Goal: Task Accomplishment & Management: Use online tool/utility

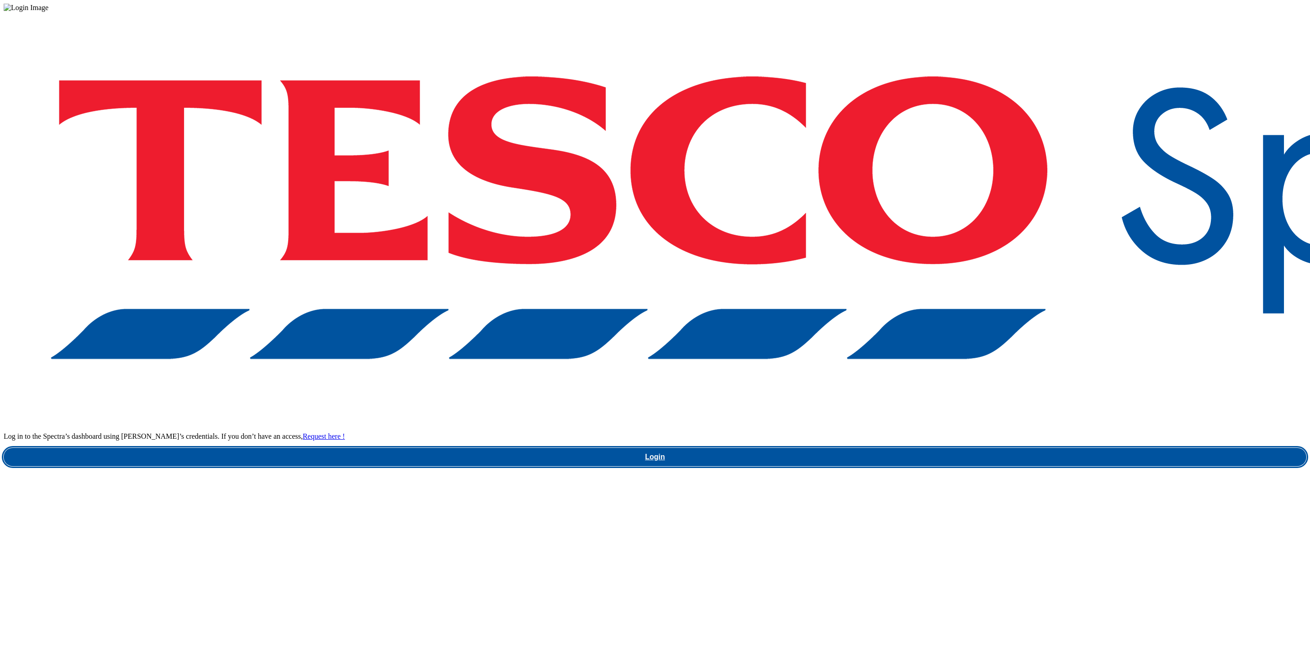
click at [959, 448] on link "Login" at bounding box center [655, 457] width 1303 height 18
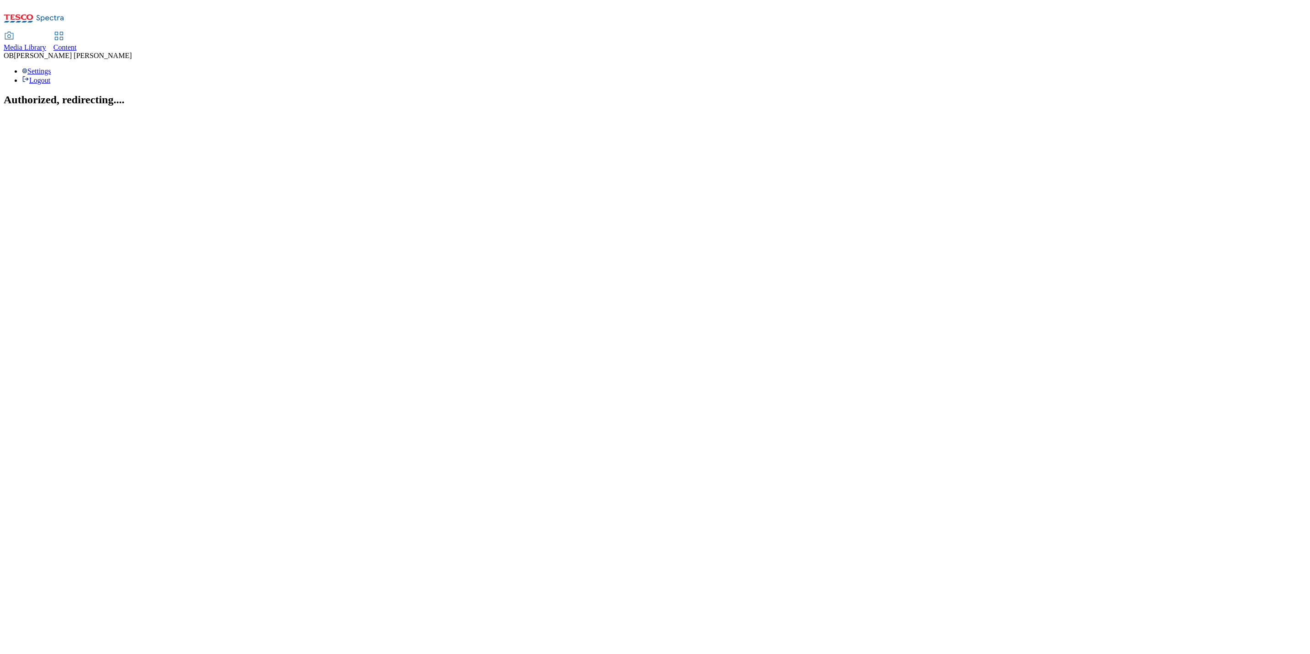
click at [77, 43] on span "Content" at bounding box center [64, 47] width 23 height 8
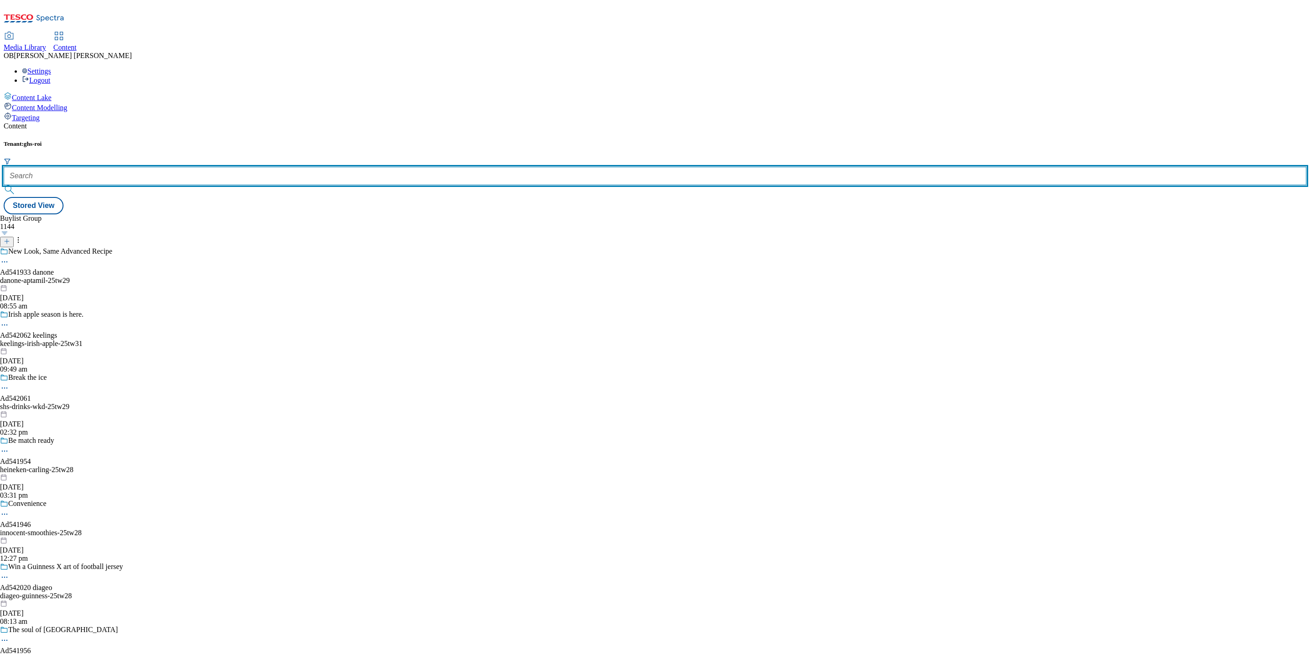
click at [199, 167] on input "text" at bounding box center [655, 176] width 1303 height 18
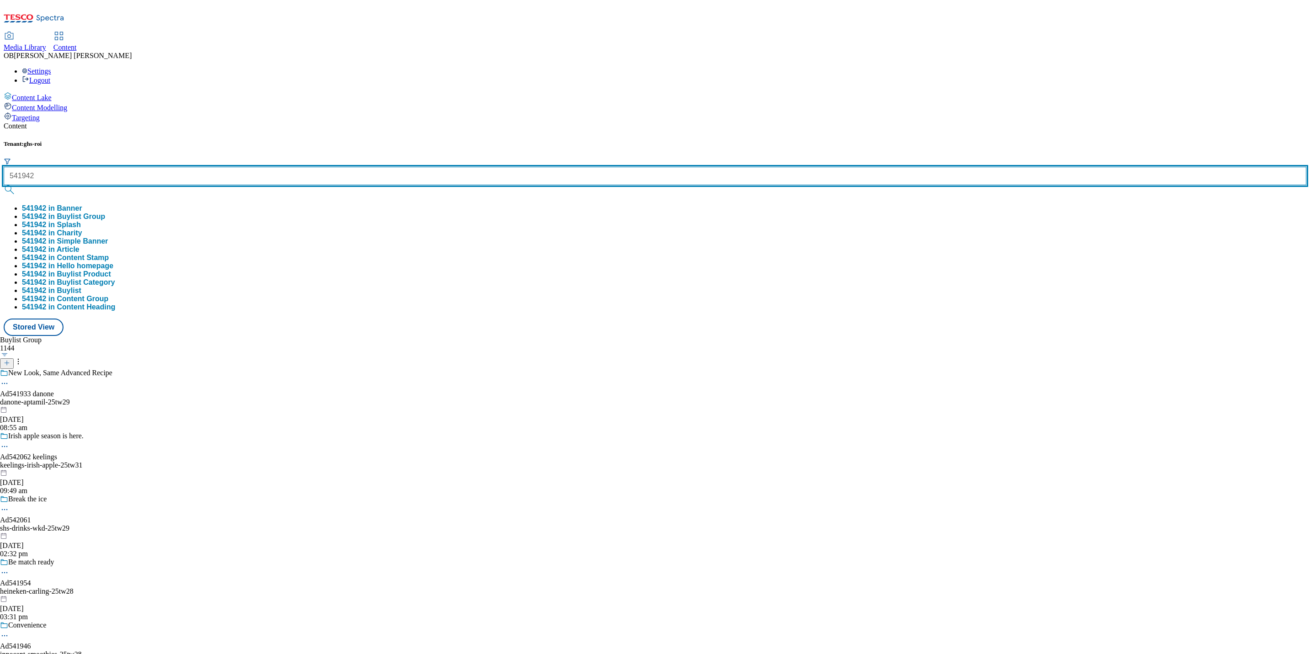
type input "541942"
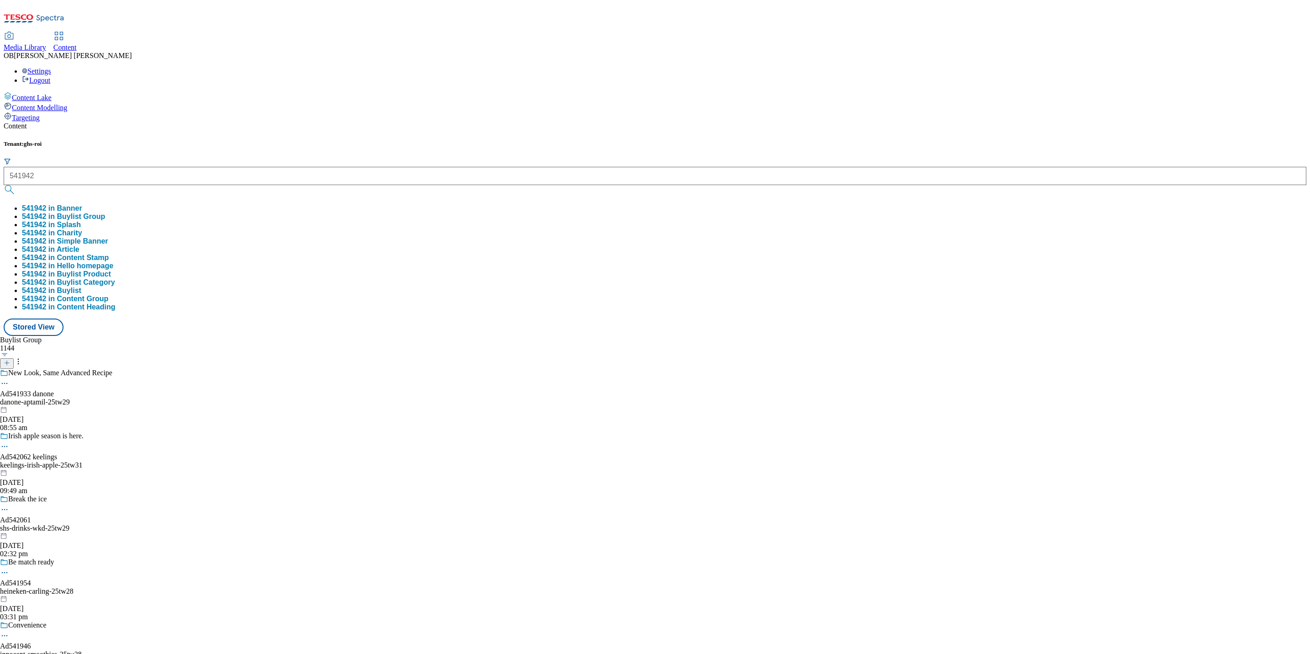
click at [16, 185] on button "submit" at bounding box center [10, 189] width 13 height 9
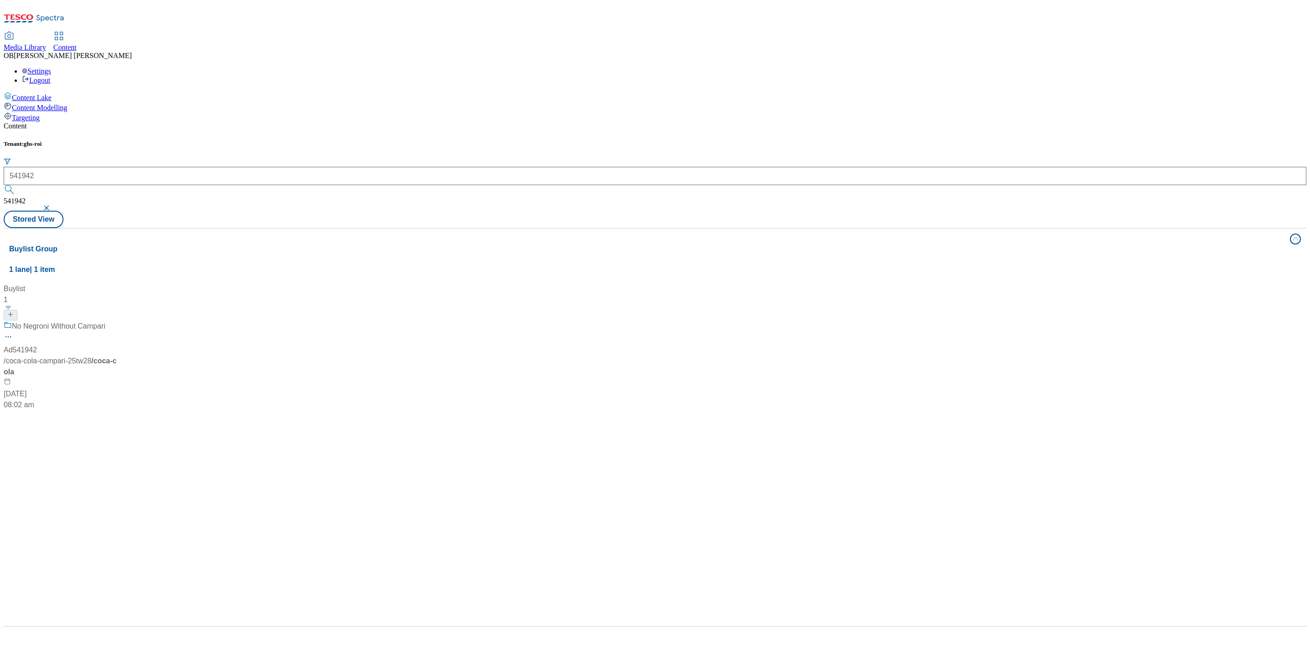
click at [118, 321] on div "No Negroni Without Campari" at bounding box center [61, 333] width 114 height 24
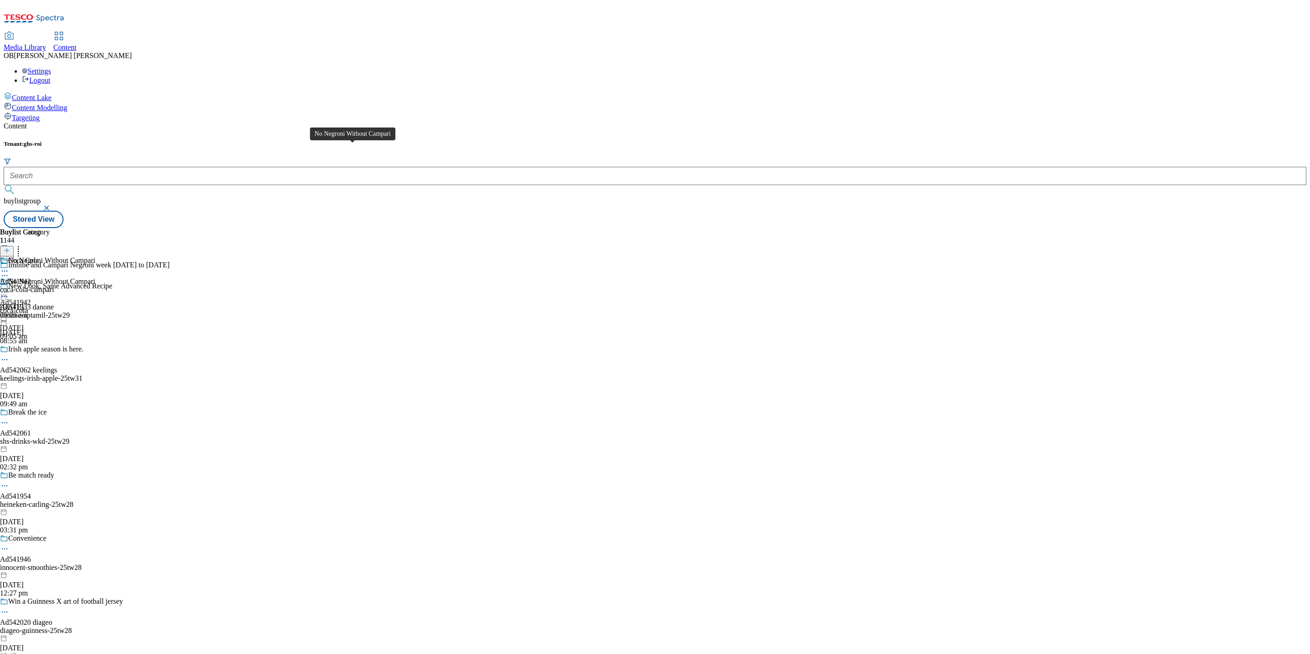
click at [95, 277] on div "No Negroni Without Campari" at bounding box center [51, 281] width 87 height 8
click at [95, 277] on div "No Negroni Without Campari" at bounding box center [47, 287] width 95 height 21
click at [9, 271] on icon at bounding box center [4, 275] width 9 height 9
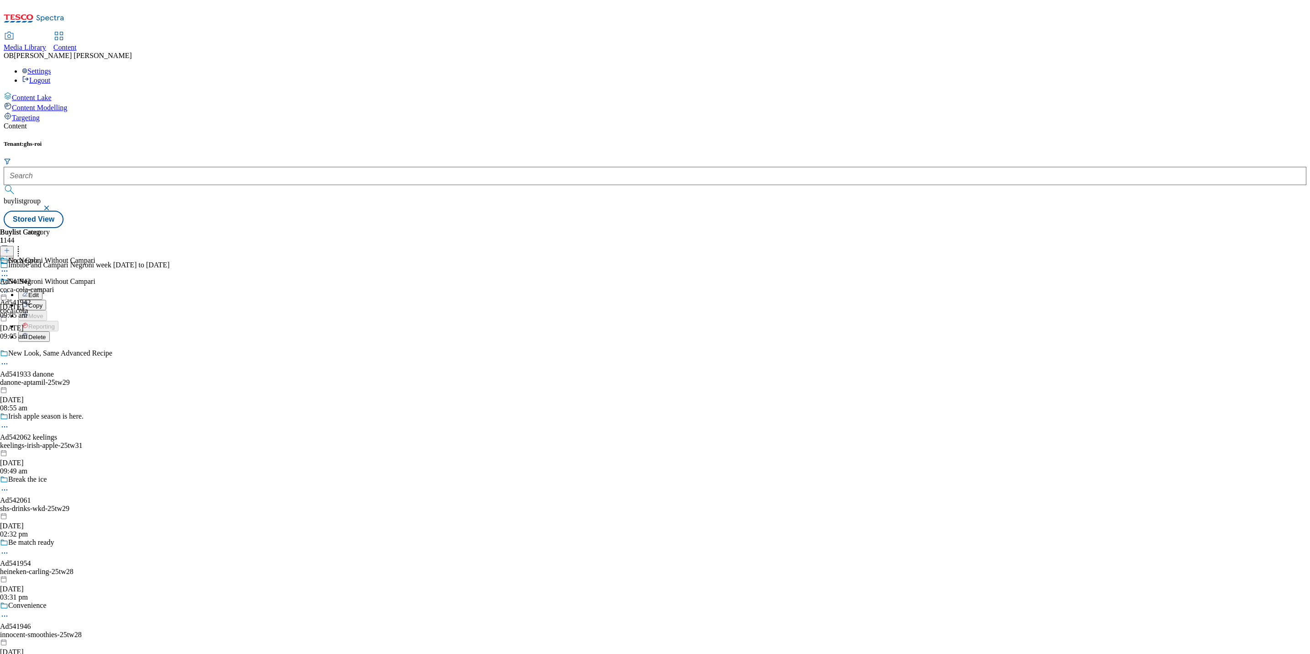
click at [39, 291] on span "Edit" at bounding box center [33, 294] width 11 height 7
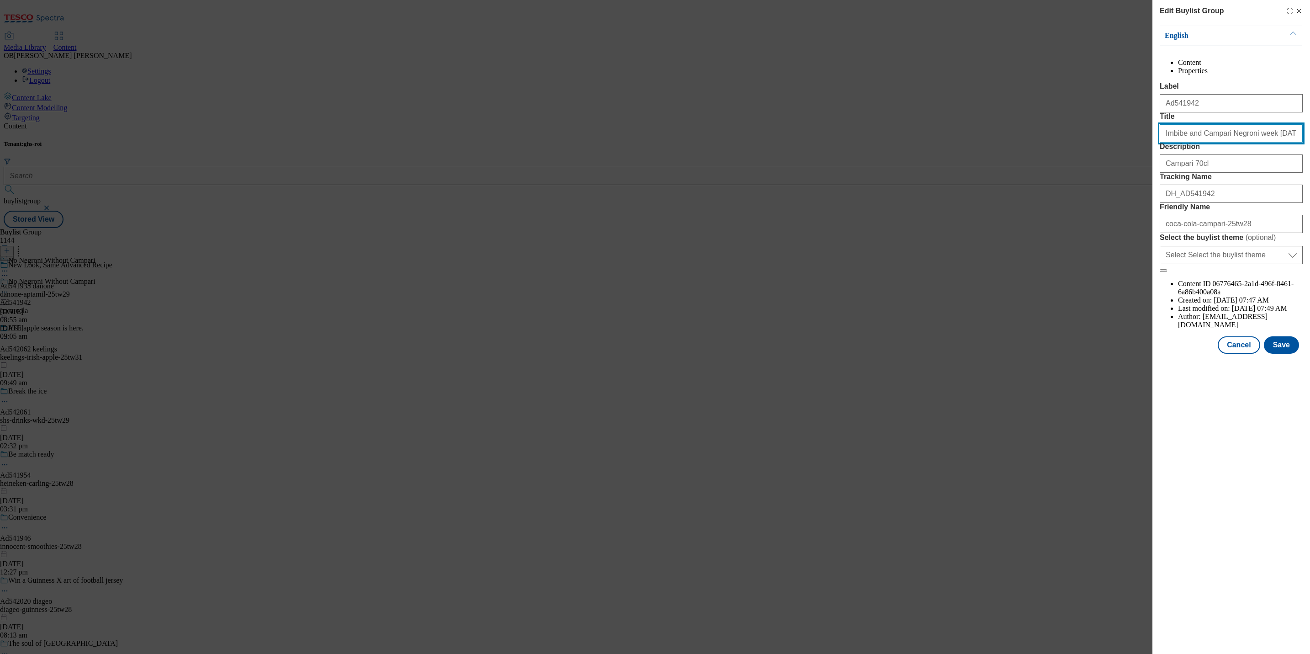
click at [1205, 143] on input "Imbibe and Campari Negroni week Sept 22 to 28" at bounding box center [1231, 133] width 143 height 18
paste input "Negroni Week 22nd - 28th Sept"
type input "Negroni Week 22nd - 28th Sept"
click at [1279, 354] on button "Save" at bounding box center [1281, 344] width 35 height 17
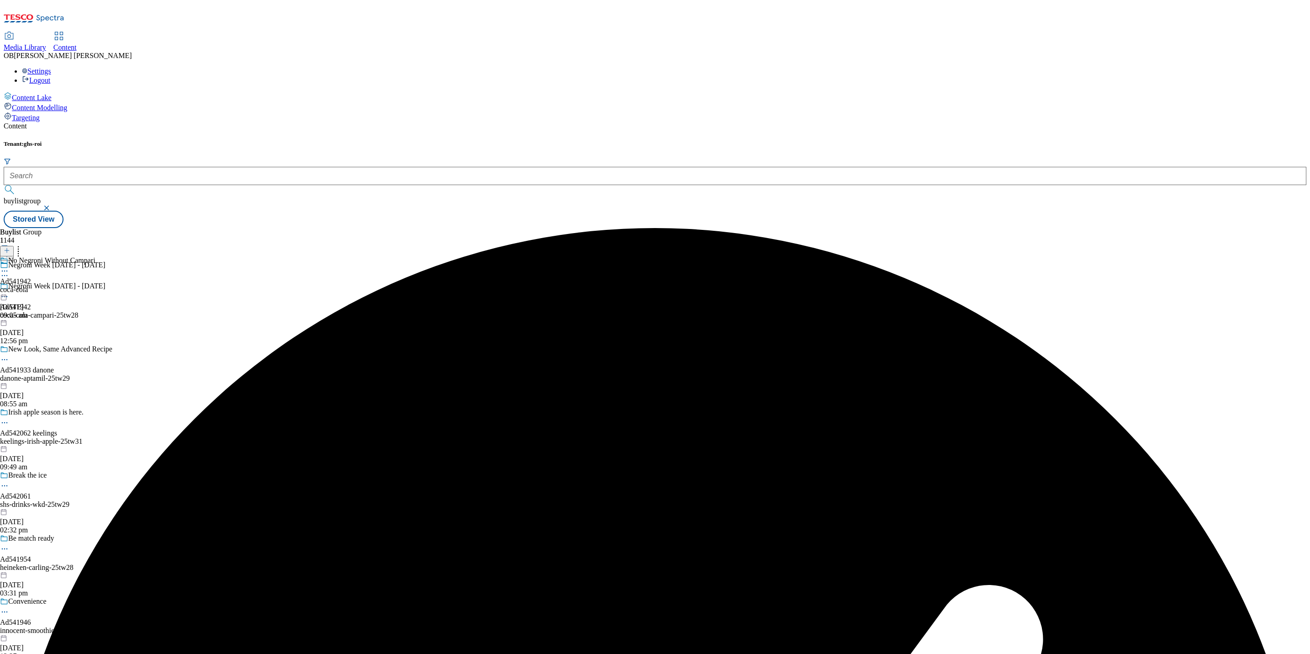
click at [9, 266] on icon at bounding box center [4, 270] width 9 height 9
click at [95, 285] on li "Edit" at bounding box center [56, 290] width 77 height 11
click at [9, 266] on icon at bounding box center [4, 270] width 9 height 9
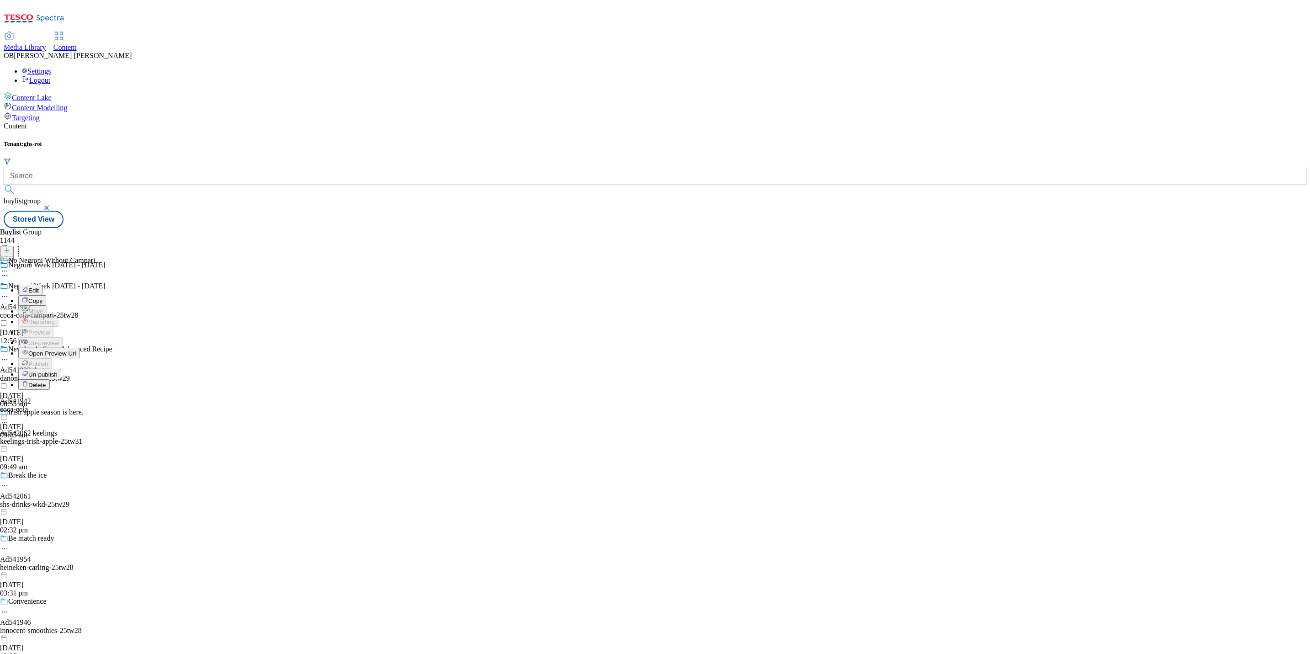
click at [39, 287] on span "Edit" at bounding box center [33, 290] width 11 height 7
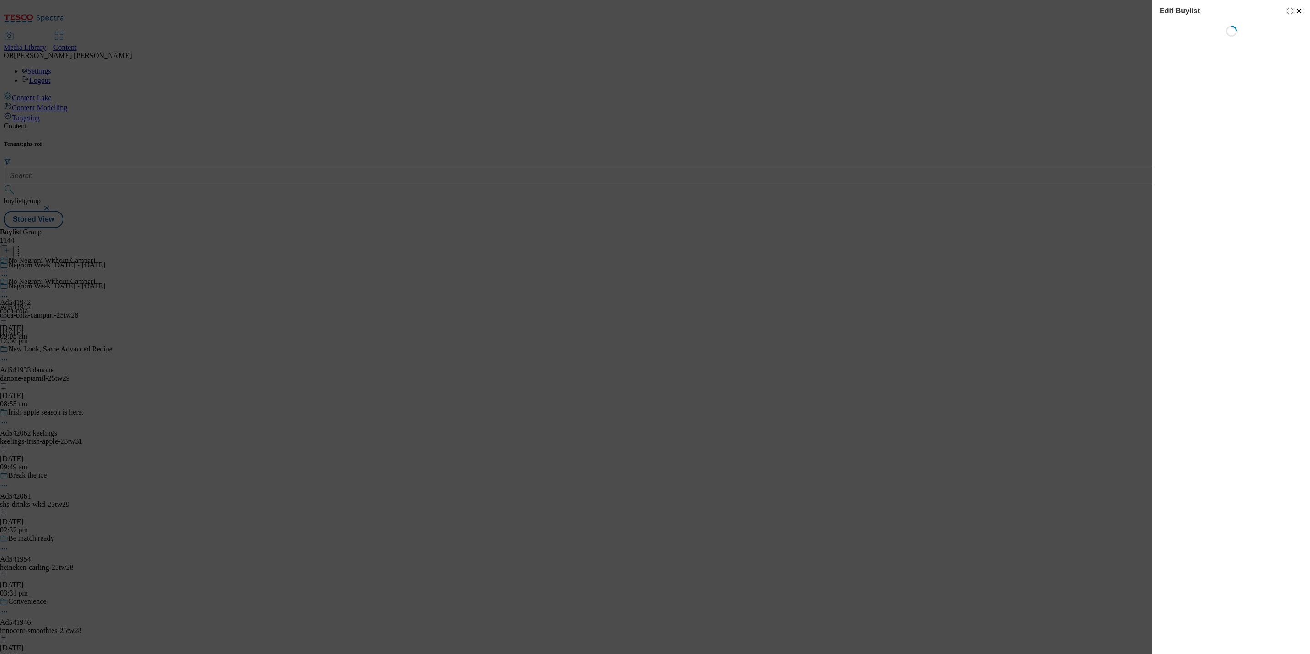
select select "tactical"
select select "supplier funded short term 1-3 weeks"
select select "dunnhumby"
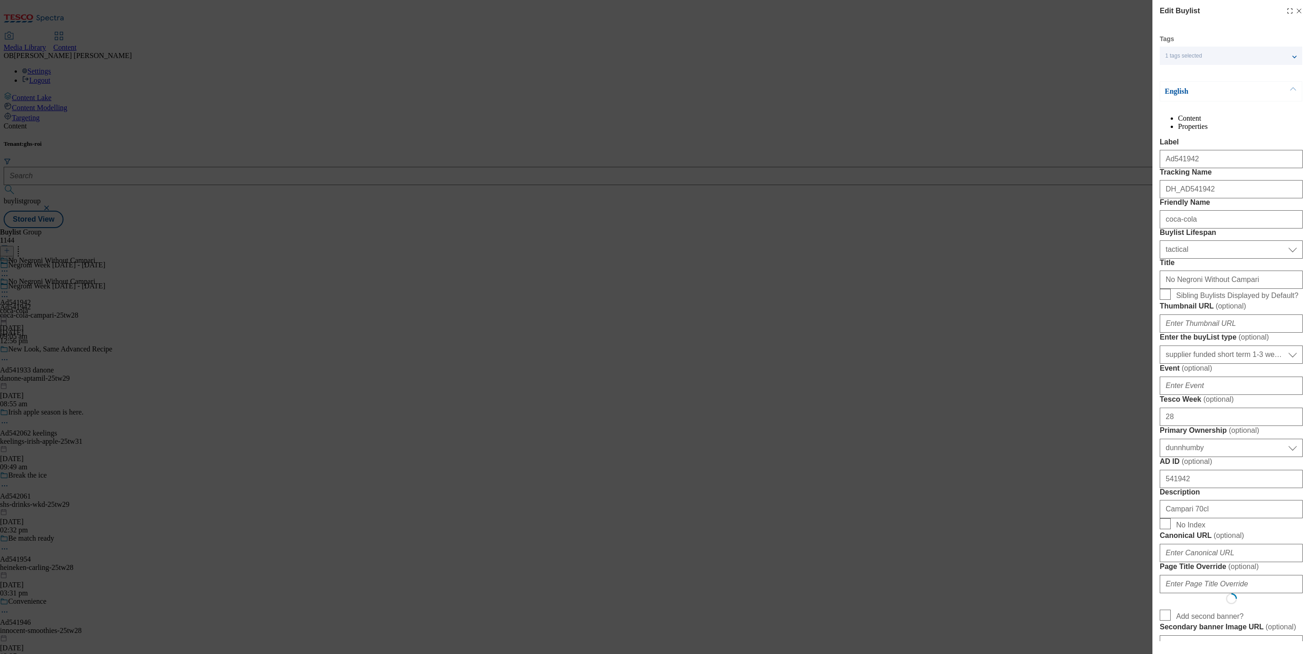
select select "Banner"
click at [1231, 289] on input "No Negroni Without Campari" at bounding box center [1231, 279] width 143 height 18
paste input "A drink with a cause"
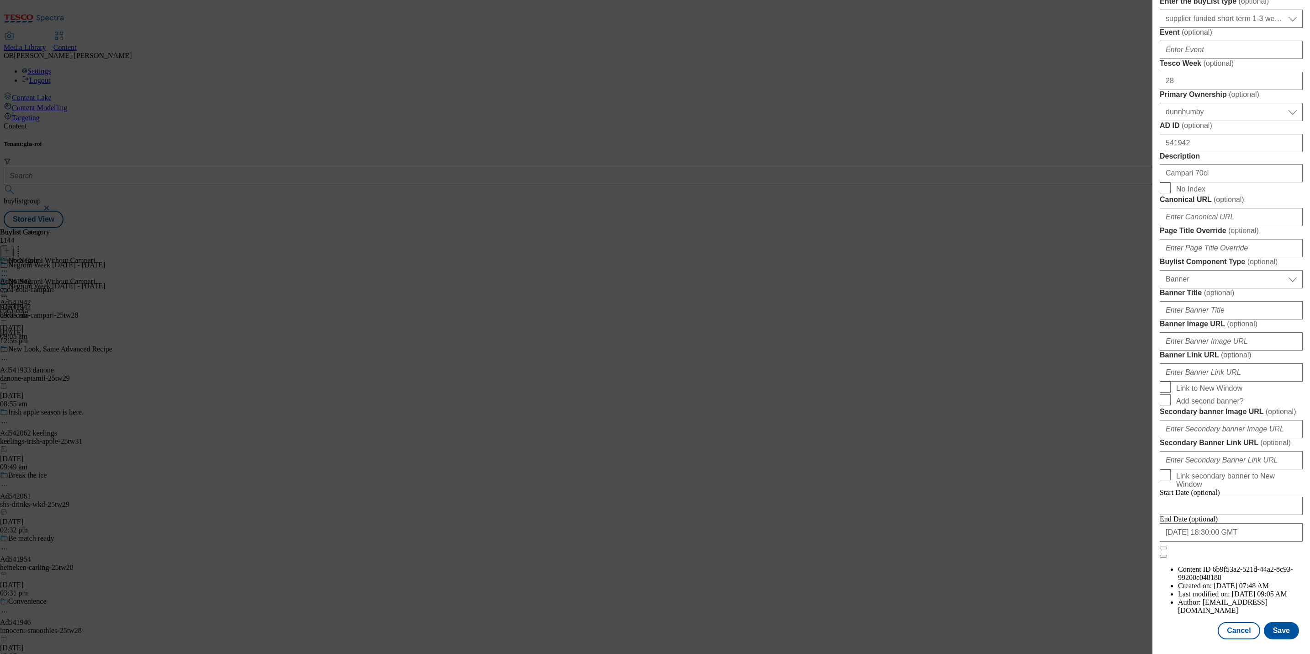
scroll to position [687, 0]
type input "A drink with a cause"
click at [1276, 622] on button "Save" at bounding box center [1281, 630] width 35 height 17
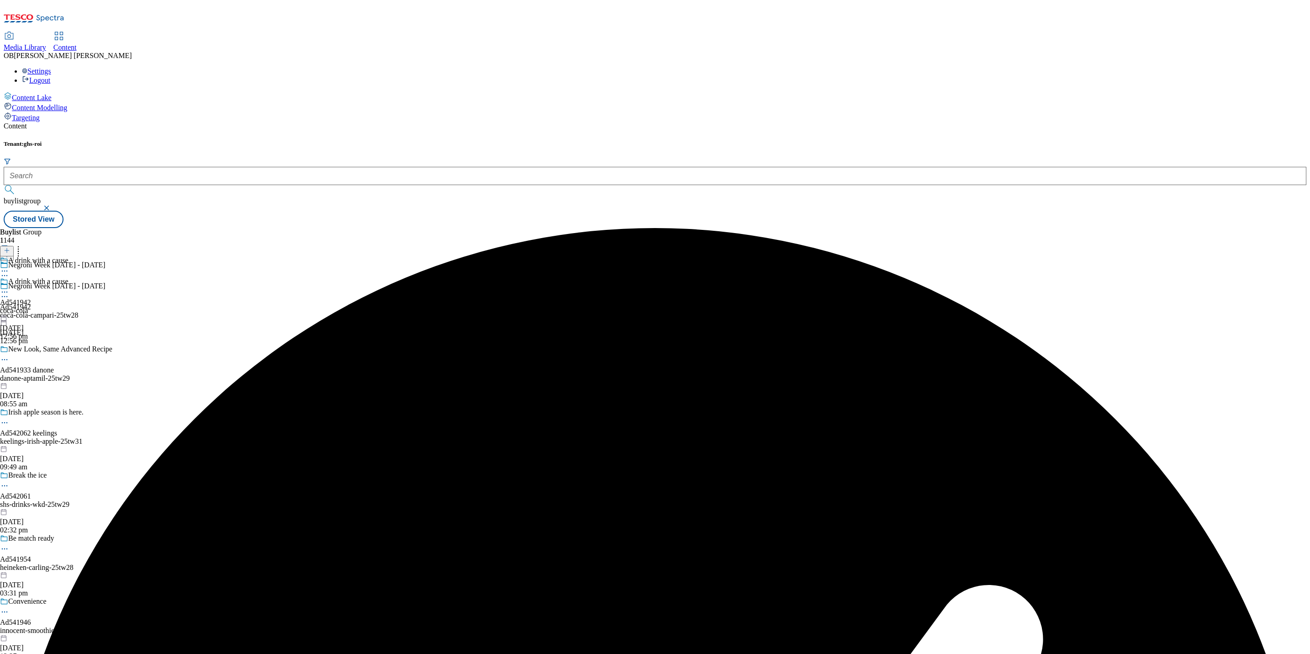
click at [69, 307] on div "coca-cola" at bounding box center [34, 311] width 69 height 8
click at [54, 256] on div "Coca Cola Ad541942 coca-cola-campari 21 Aug 2025 09:05 am" at bounding box center [27, 287] width 54 height 63
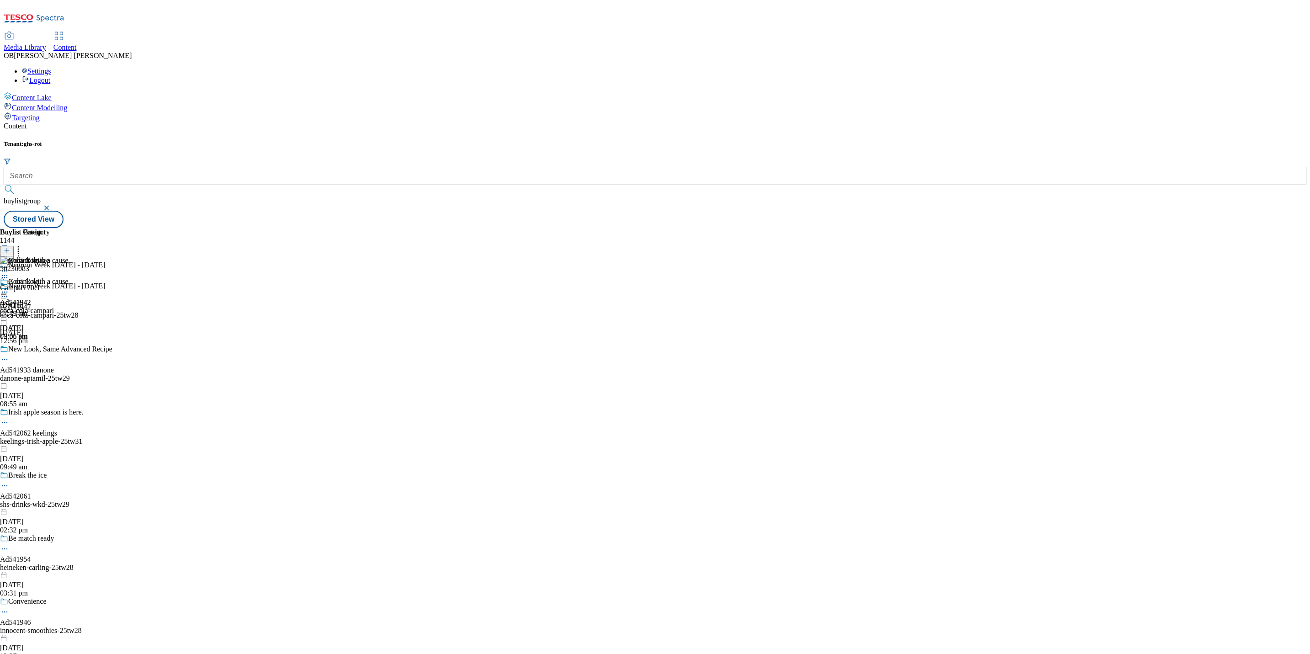
click at [9, 273] on icon at bounding box center [4, 277] width 9 height 9
click at [872, 228] on div "Buylist Group 1144 Negroni Week 22nd - 28th Sept Negroni Week 22nd - 28th Sept …" at bounding box center [655, 228] width 1303 height 0
click at [10, 247] on icon at bounding box center [7, 250] width 6 height 6
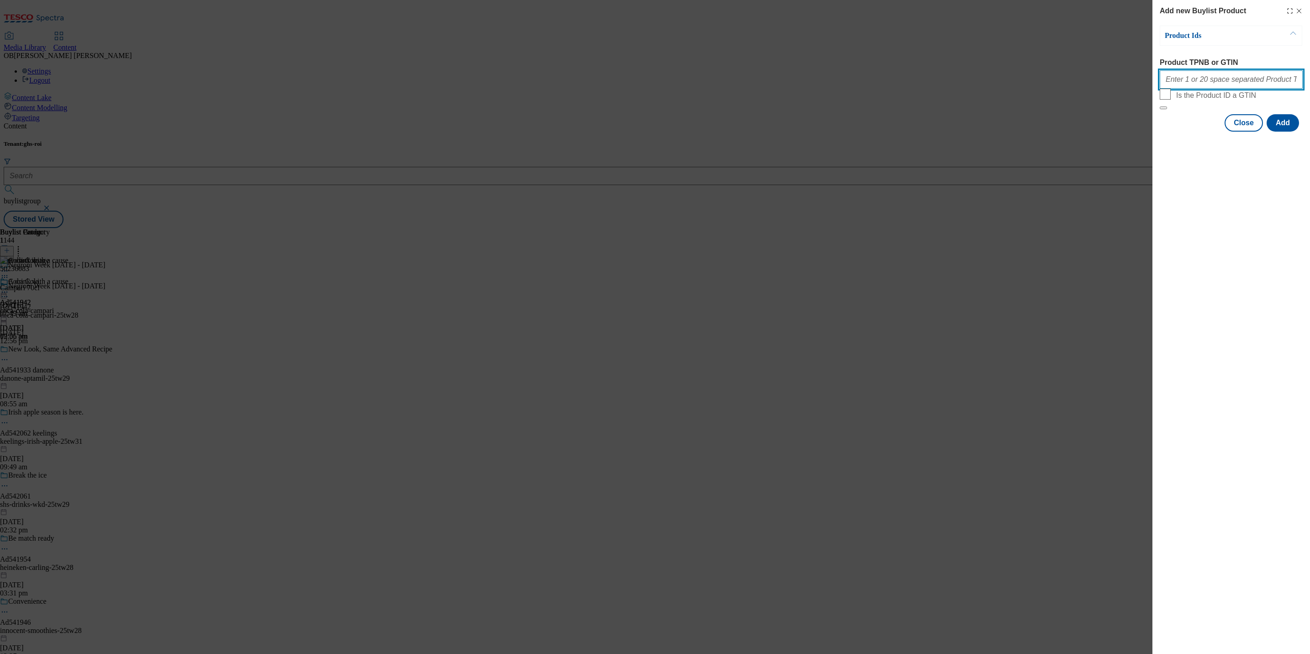
click at [1210, 77] on input "Product TPNB or GTIN" at bounding box center [1231, 79] width 143 height 18
paste input "51172242"
click at [1287, 132] on button "Add" at bounding box center [1283, 122] width 32 height 17
drag, startPoint x: 1194, startPoint y: 82, endPoint x: 1083, endPoint y: 96, distance: 111.9
click at [1083, 96] on div "Add new Buylist Product Product Ids Product TPNB or GTIN 51172242 Is the Produc…" at bounding box center [655, 327] width 1310 height 654
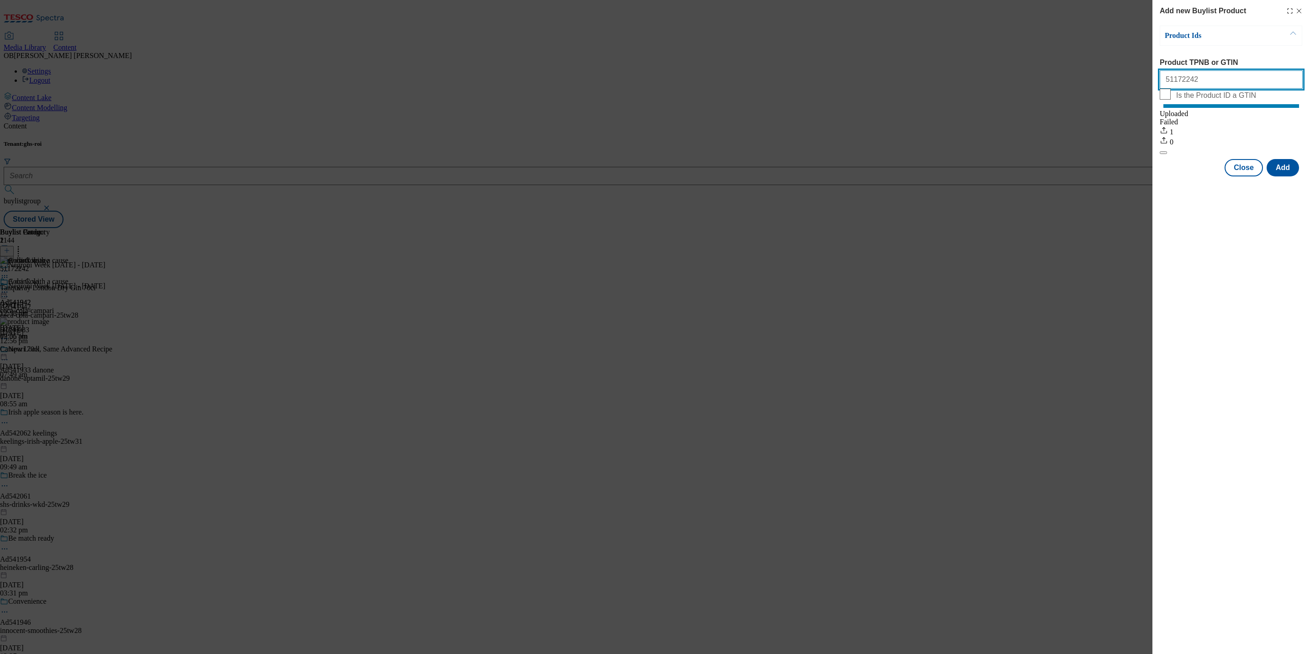
paste input "785438"
click at [1284, 176] on button "Add" at bounding box center [1283, 167] width 32 height 17
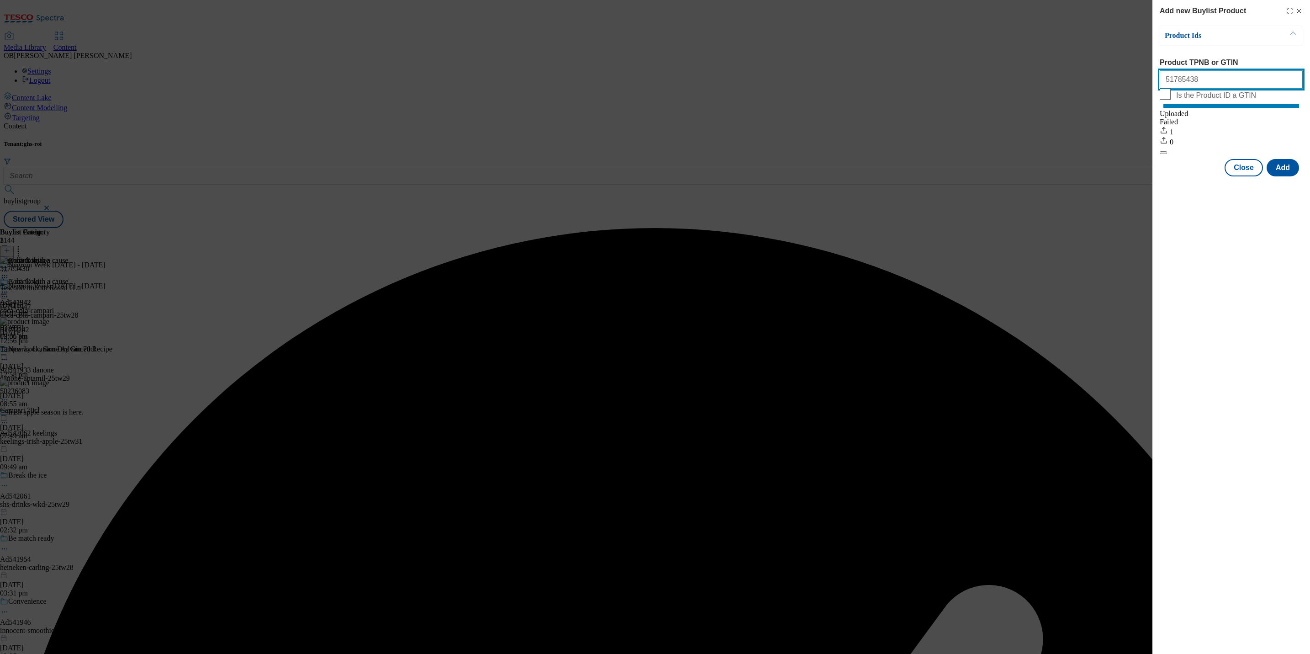
click at [1213, 79] on input "51785438" at bounding box center [1231, 79] width 143 height 18
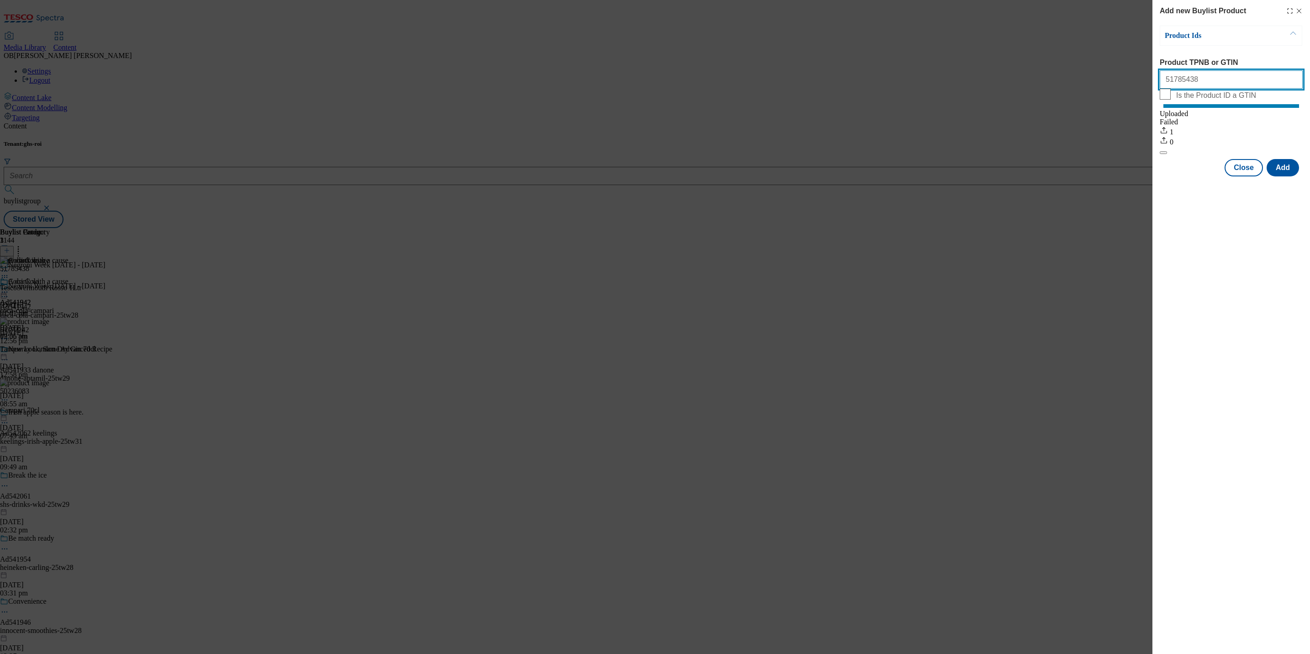
paste input "89459940"
type input "89459940"
click at [1278, 170] on button "Add" at bounding box center [1283, 167] width 32 height 17
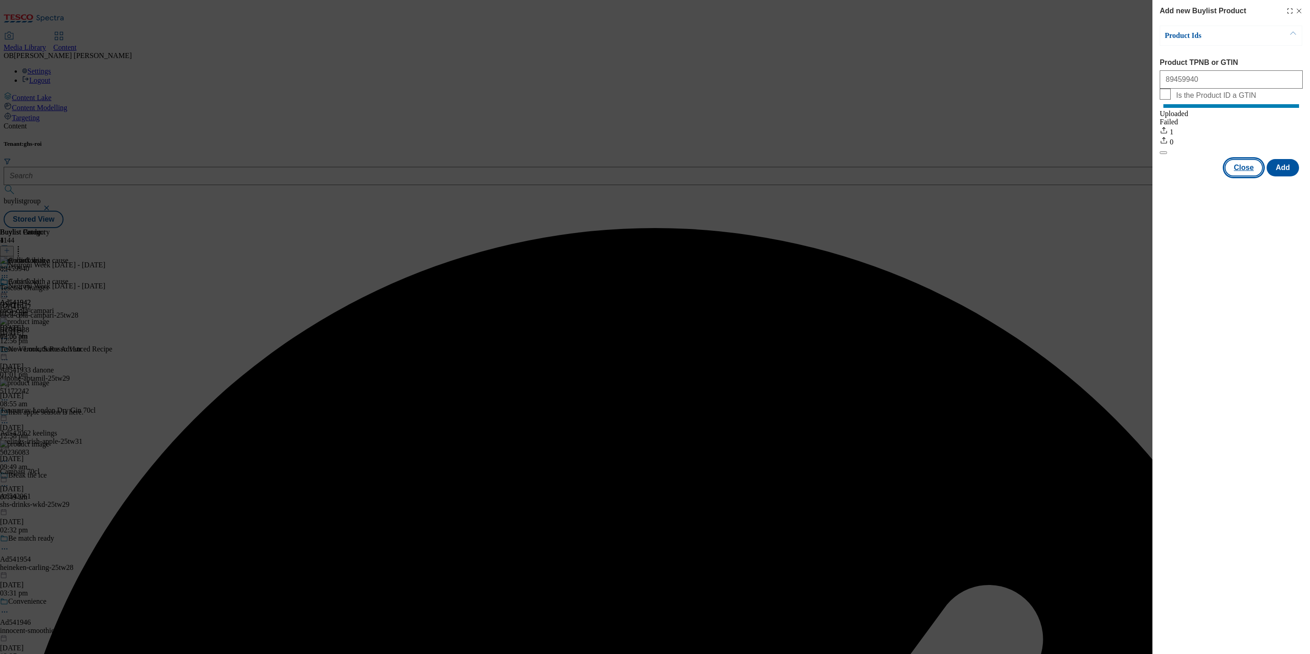
click at [1242, 176] on button "Close" at bounding box center [1244, 167] width 38 height 17
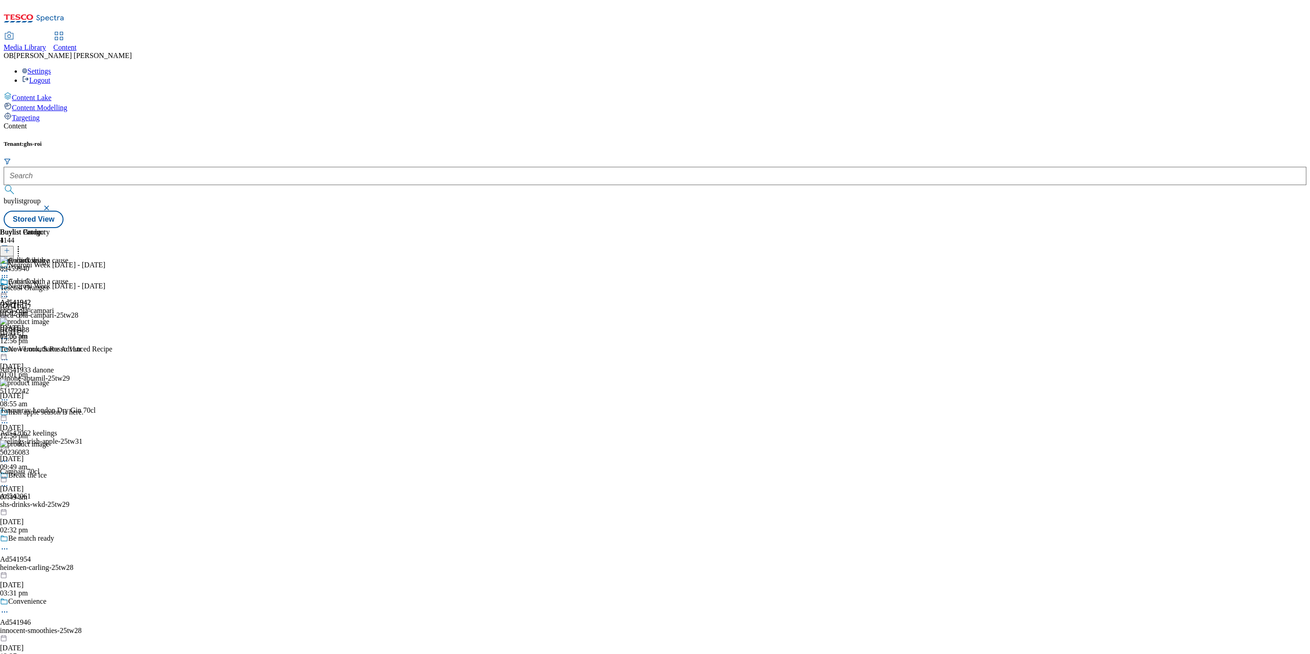
scroll to position [90, 0]
click at [9, 456] on icon at bounding box center [4, 460] width 9 height 9
click at [23, 244] on icon at bounding box center [18, 248] width 9 height 9
click at [51, 278] on span "Reorder" at bounding box center [40, 281] width 22 height 7
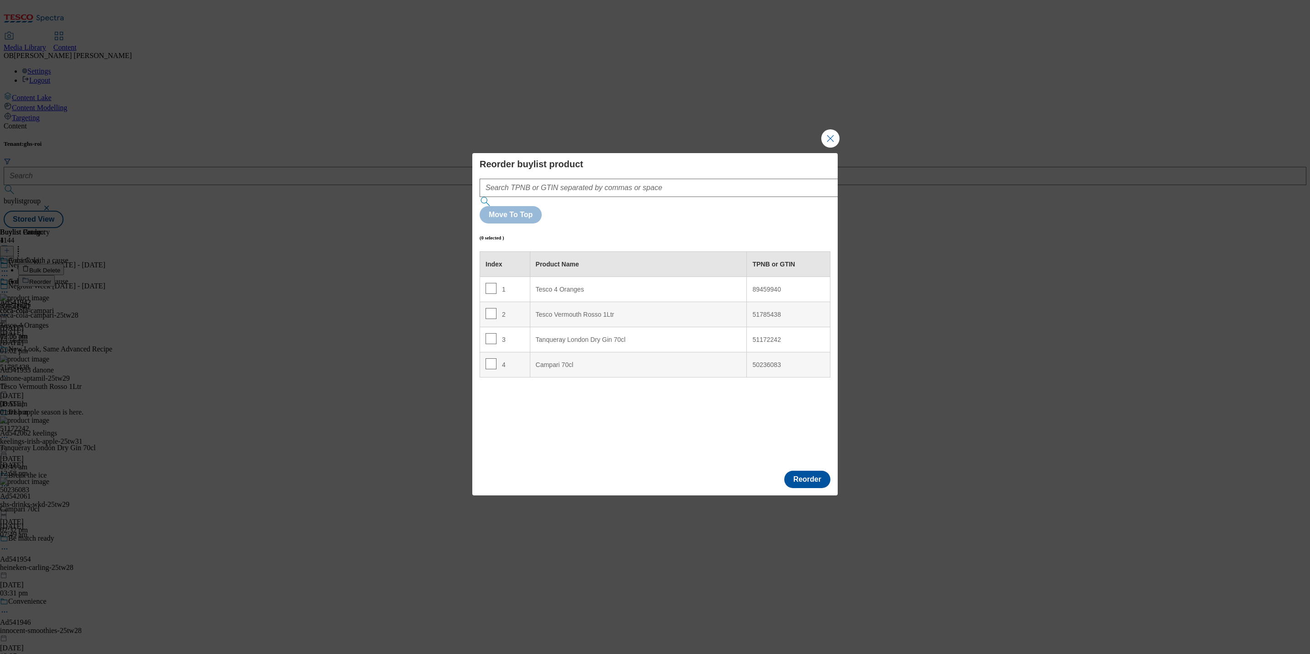
click at [536, 361] on div "Campari 70cl" at bounding box center [639, 365] width 206 height 8
click at [494, 358] on input "Modal" at bounding box center [491, 363] width 11 height 11
checkbox input "true"
click at [569, 277] on Oranges "Tesco 4 Oranges" at bounding box center [638, 289] width 217 height 25
click at [813, 471] on button "Reorder" at bounding box center [807, 479] width 46 height 17
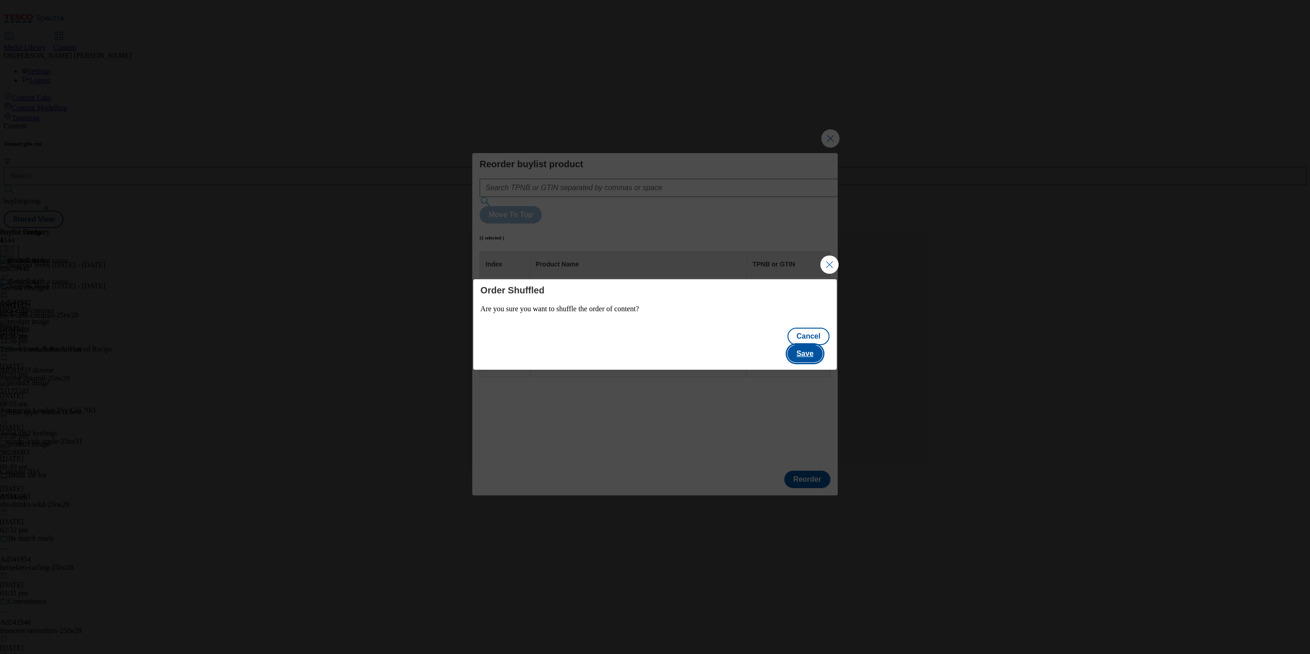
click at [811, 345] on button "Save" at bounding box center [805, 353] width 35 height 17
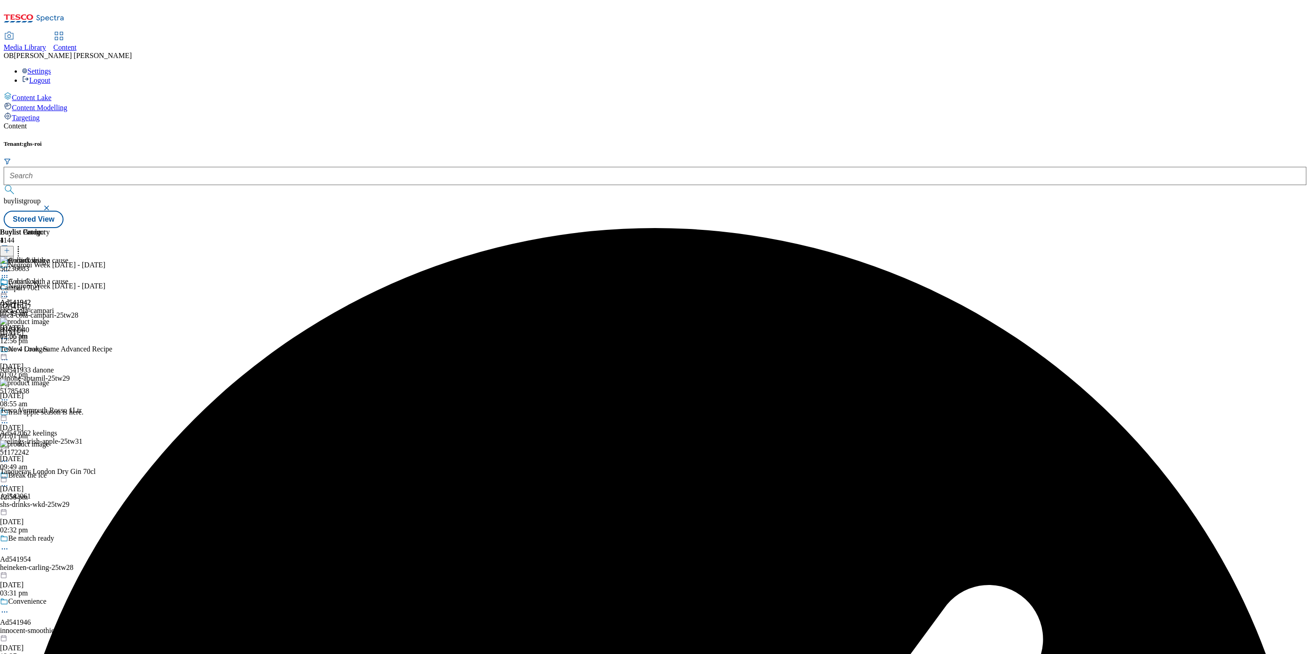
click at [9, 287] on icon at bounding box center [4, 291] width 9 height 9
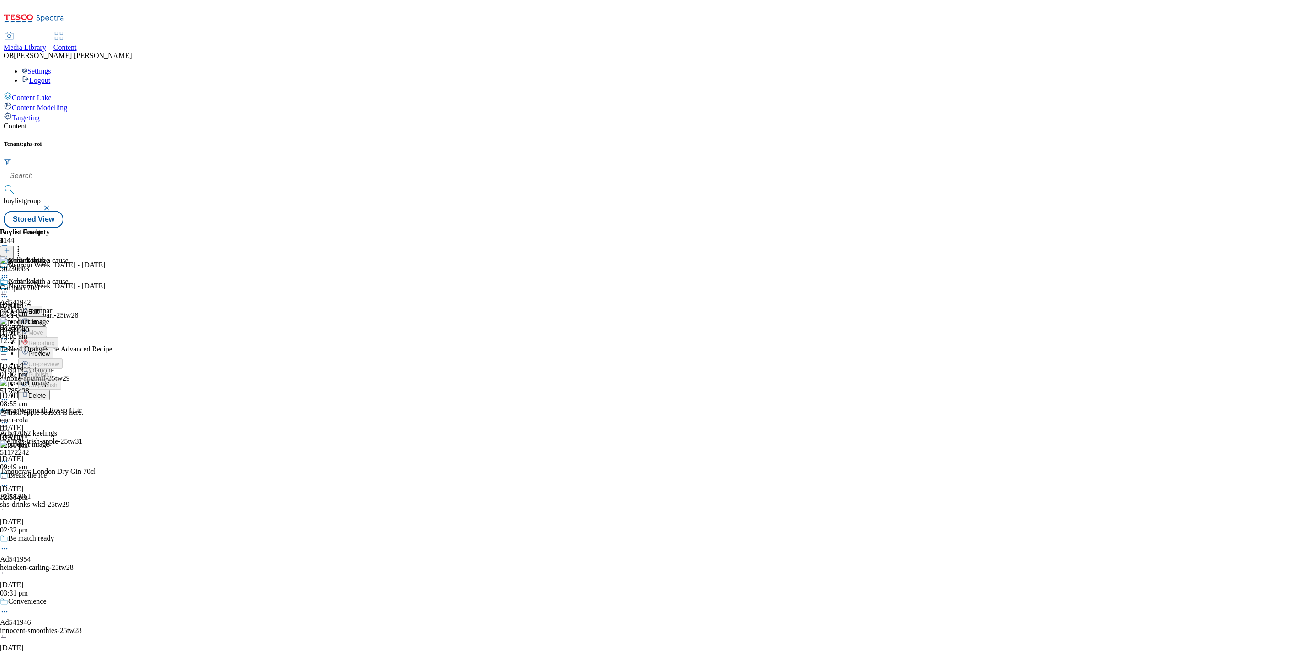
click at [50, 350] on span "Preview" at bounding box center [38, 353] width 21 height 7
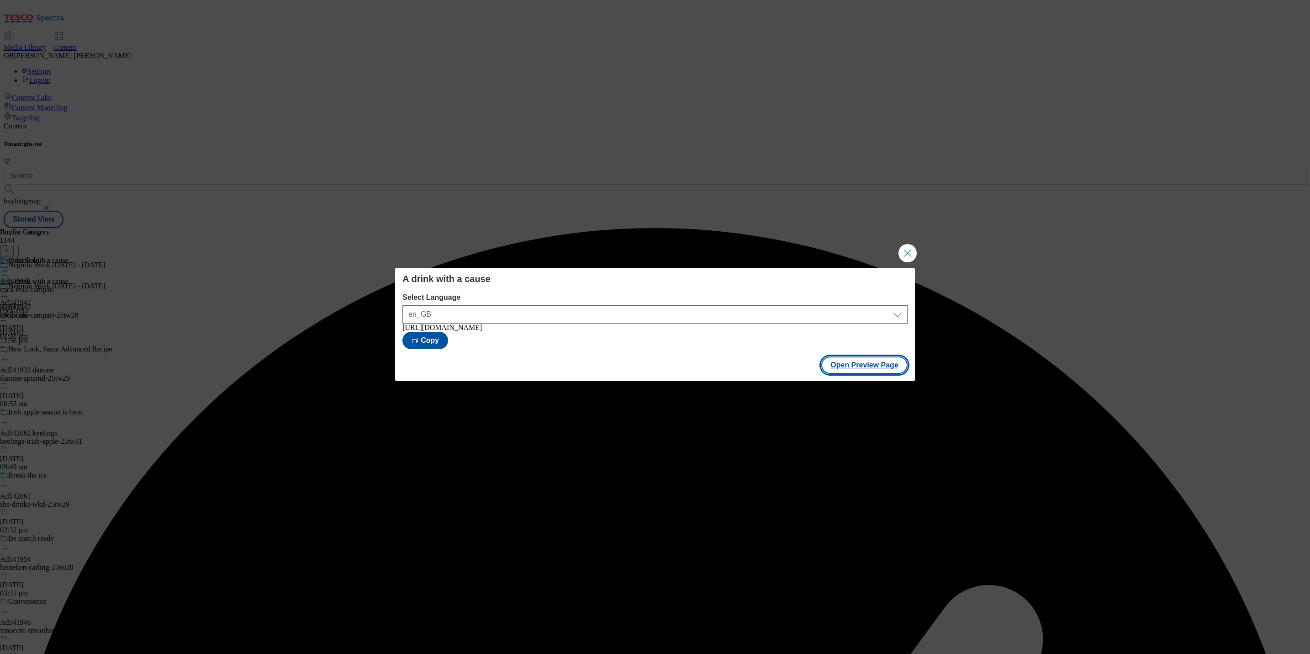
click at [865, 370] on button "Open Preview Page" at bounding box center [864, 364] width 86 height 17
click at [909, 252] on button "Close Modal" at bounding box center [908, 253] width 18 height 18
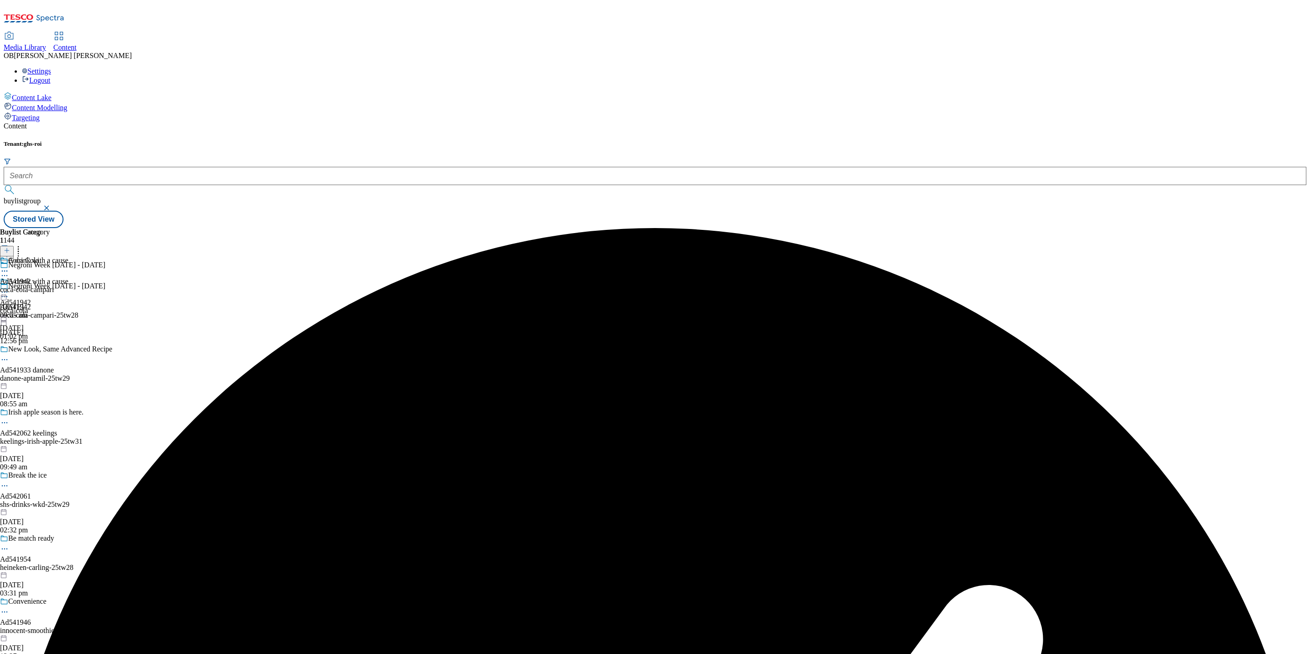
click at [69, 277] on div "A drink with a cause Ad541942 coca-cola 3 Sept 2025 01:02 pm" at bounding box center [34, 308] width 69 height 63
click at [9, 287] on icon at bounding box center [4, 291] width 9 height 9
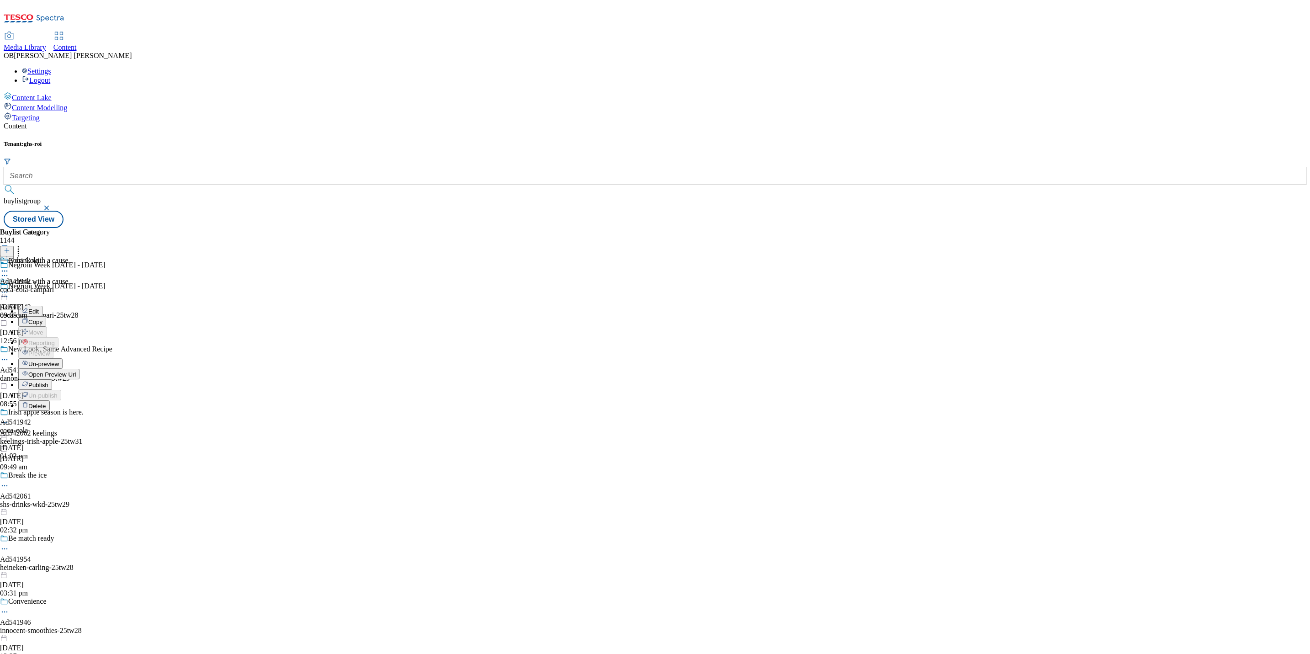
click at [48, 381] on span "Publish" at bounding box center [38, 384] width 20 height 7
